Goal: Task Accomplishment & Management: Use online tool/utility

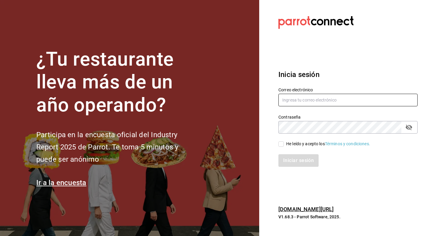
type input "[PERSON_NAME][EMAIL_ADDRESS][DOMAIN_NAME]"
click at [280, 142] on input "He leído y acepto los Términos y condiciones." at bounding box center [280, 144] width 5 height 5
checkbox input "true"
click at [298, 162] on button "Iniciar sesión" at bounding box center [298, 160] width 41 height 13
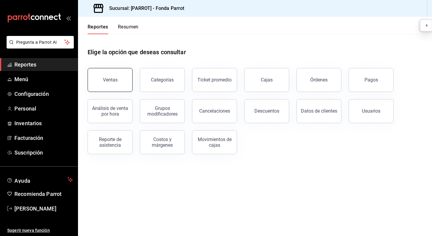
click at [113, 80] on div "Ventas" at bounding box center [110, 80] width 15 height 6
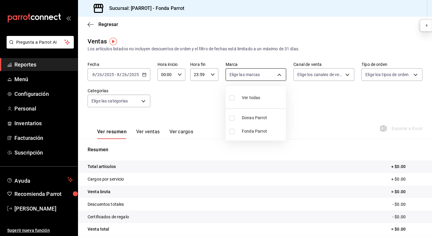
click at [268, 77] on body "Pregunta a Parrot AI Reportes Menú Configuración Personal Inventarios Facturaci…" at bounding box center [216, 118] width 432 height 236
click at [328, 108] on div at bounding box center [216, 118] width 432 height 236
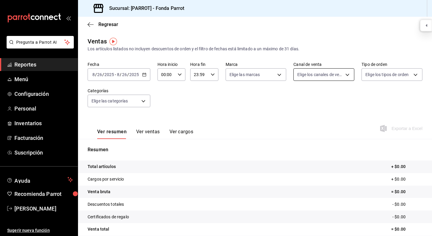
click at [316, 79] on body "Pregunta a Parrot AI Reportes Menú Configuración Personal Inventarios Facturaci…" at bounding box center [216, 118] width 432 height 236
click at [364, 93] on div at bounding box center [216, 118] width 432 height 236
click at [375, 54] on div "Ventas Los artículos listados no incluyen descuentos de orden y el filtro de fe…" at bounding box center [255, 157] width 354 height 241
